Goal: Task Accomplishment & Management: Manage account settings

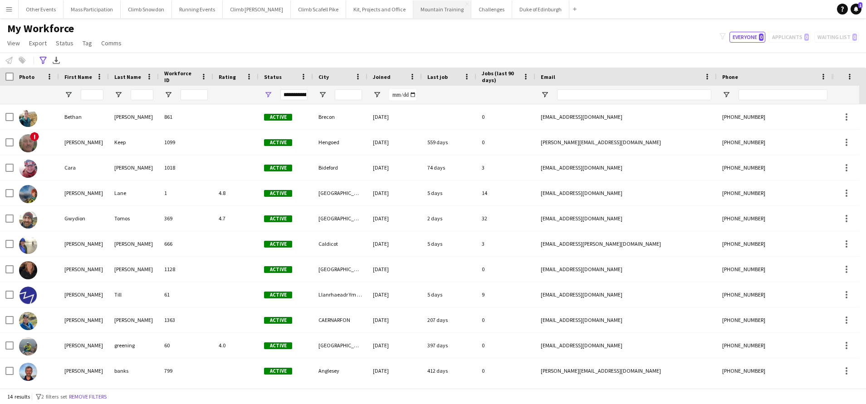
click at [413, 11] on button "Mountain Training Close" at bounding box center [442, 9] width 58 height 18
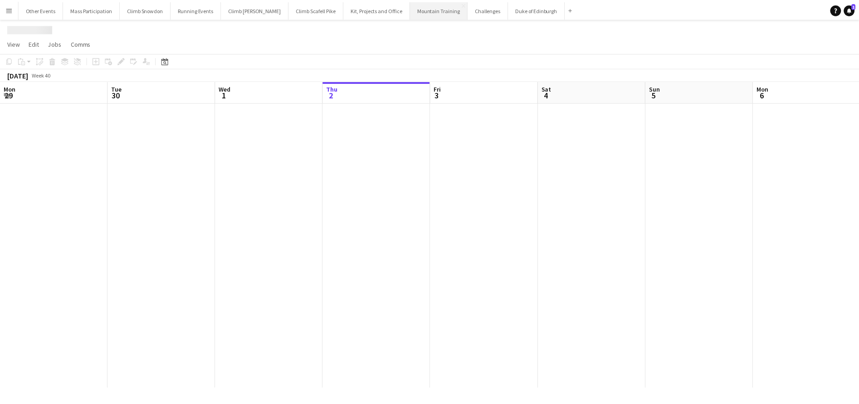
scroll to position [0, 217]
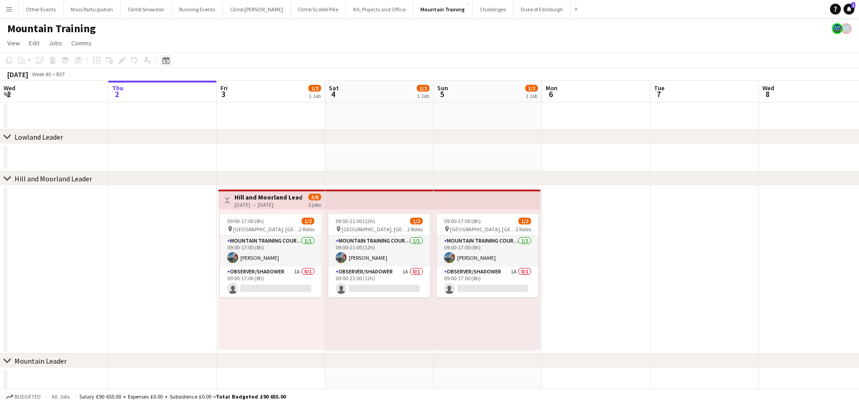
click at [165, 61] on icon at bounding box center [166, 61] width 3 height 3
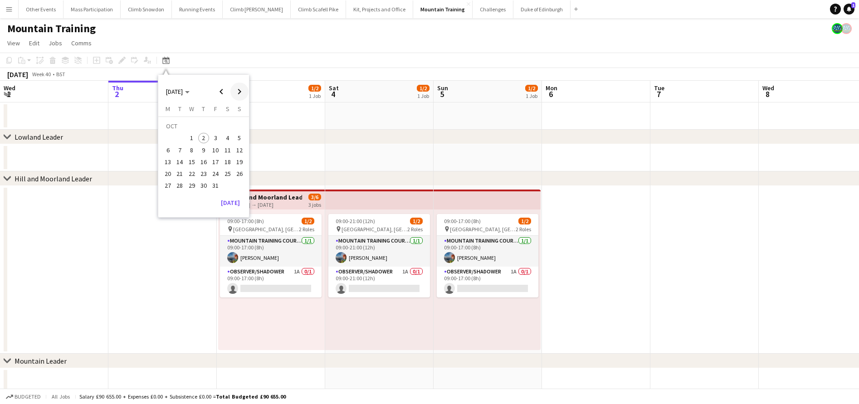
click at [239, 88] on span "Next month" at bounding box center [239, 92] width 18 height 18
click at [222, 91] on span "Previous month" at bounding box center [221, 92] width 18 height 18
click at [228, 153] on span "15" at bounding box center [227, 152] width 11 height 11
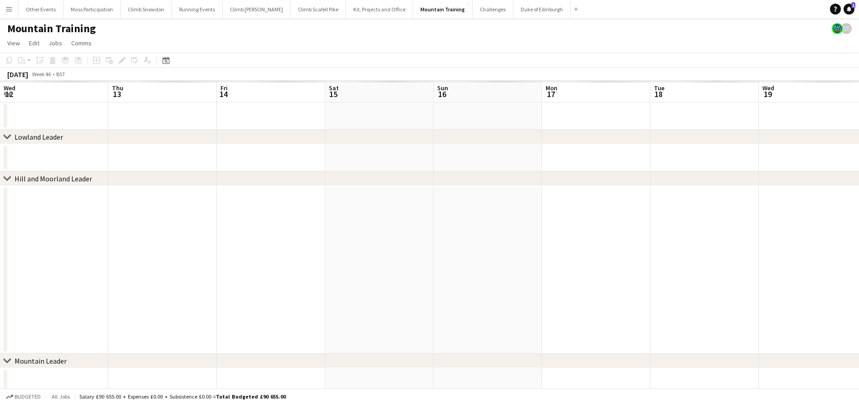
scroll to position [0, 312]
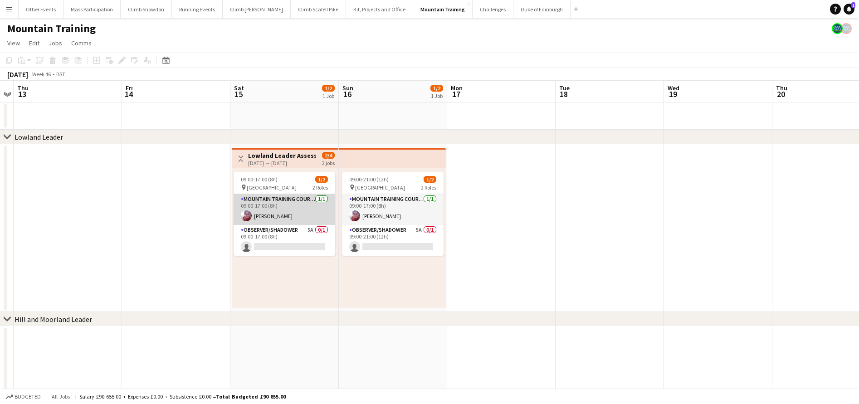
click at [270, 213] on app-card-role "Mountain Training Course Director [DATE] 09:00-17:00 (8h) [PERSON_NAME]" at bounding box center [285, 209] width 102 height 31
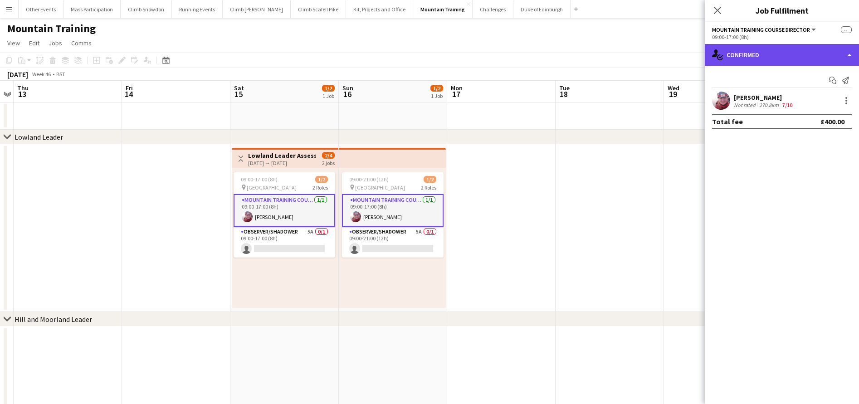
click at [750, 54] on div "single-neutral-actions-check-2 Confirmed" at bounding box center [782, 55] width 154 height 22
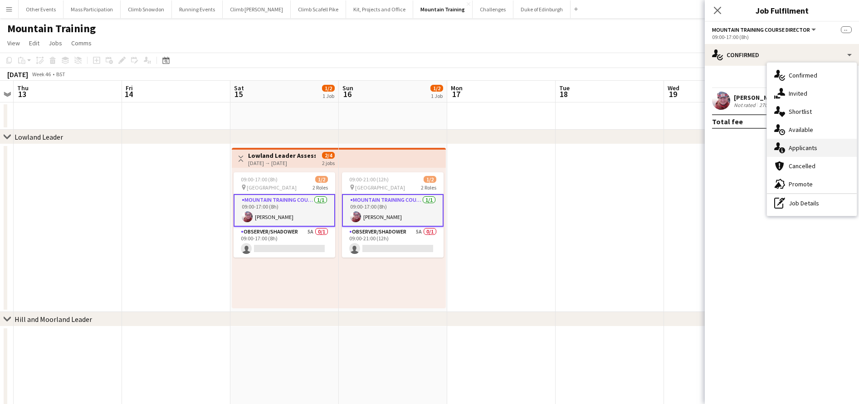
click at [792, 146] on span "Applicants" at bounding box center [803, 148] width 29 height 8
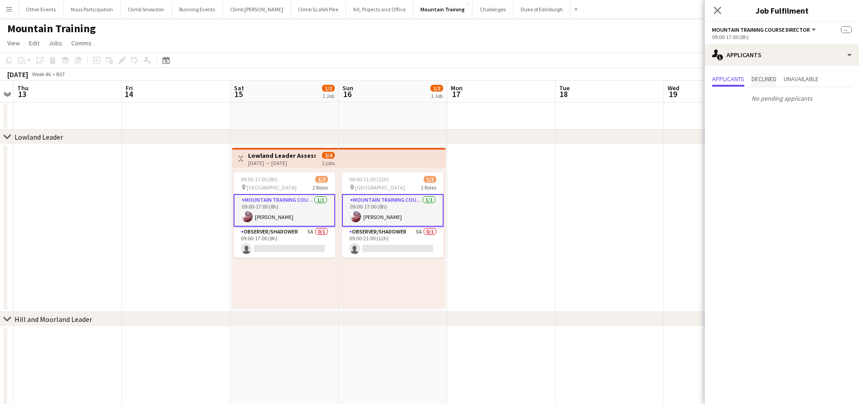
click at [764, 80] on span "Declined" at bounding box center [764, 79] width 25 height 6
click at [800, 80] on span "Unavailable" at bounding box center [801, 79] width 35 height 6
click at [402, 244] on app-card-role "Observer/Shadower 5A 0/1 09:00-21:00 (12h) single-neutral-actions" at bounding box center [393, 242] width 102 height 31
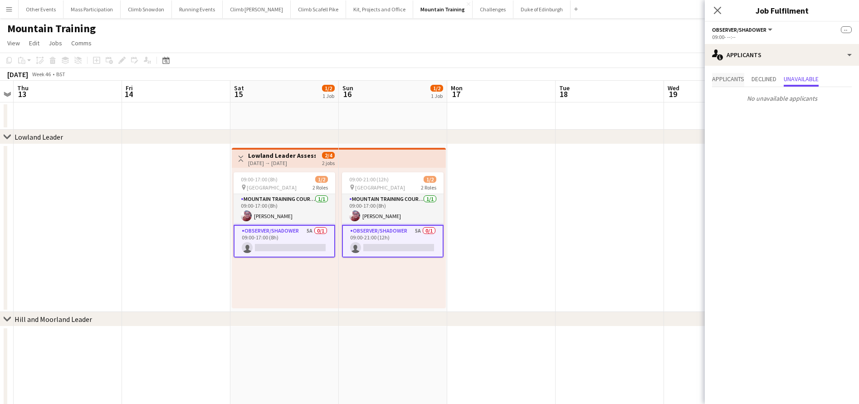
click at [742, 76] on span "Applicants" at bounding box center [728, 79] width 32 height 6
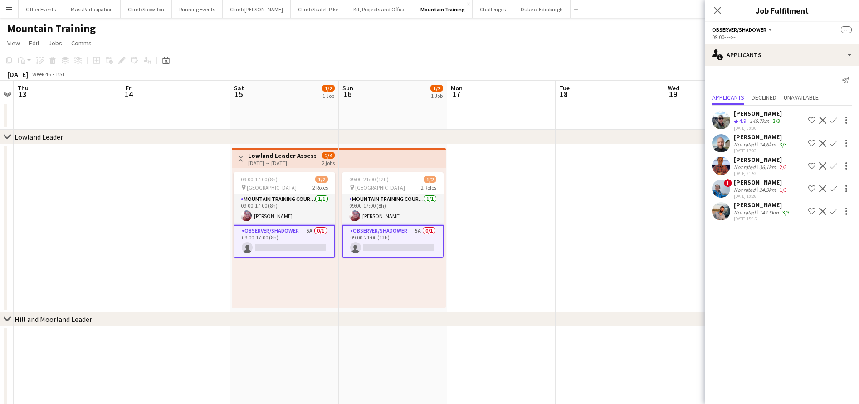
click at [751, 168] on div "Not rated" at bounding box center [746, 167] width 24 height 7
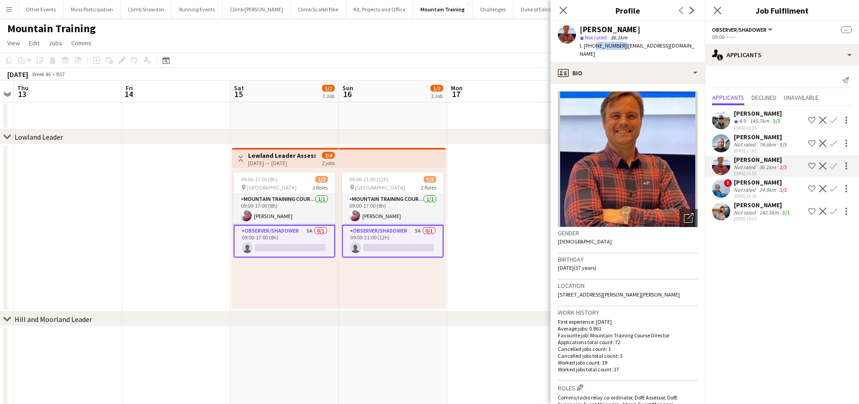
drag, startPoint x: 619, startPoint y: 46, endPoint x: 593, endPoint y: 44, distance: 25.5
click at [593, 44] on span "t. [PHONE_NUMBER]" at bounding box center [603, 45] width 47 height 7
click at [657, 34] on div "star Not rated 36.1km" at bounding box center [639, 38] width 118 height 8
